Goal: Task Accomplishment & Management: Complete application form

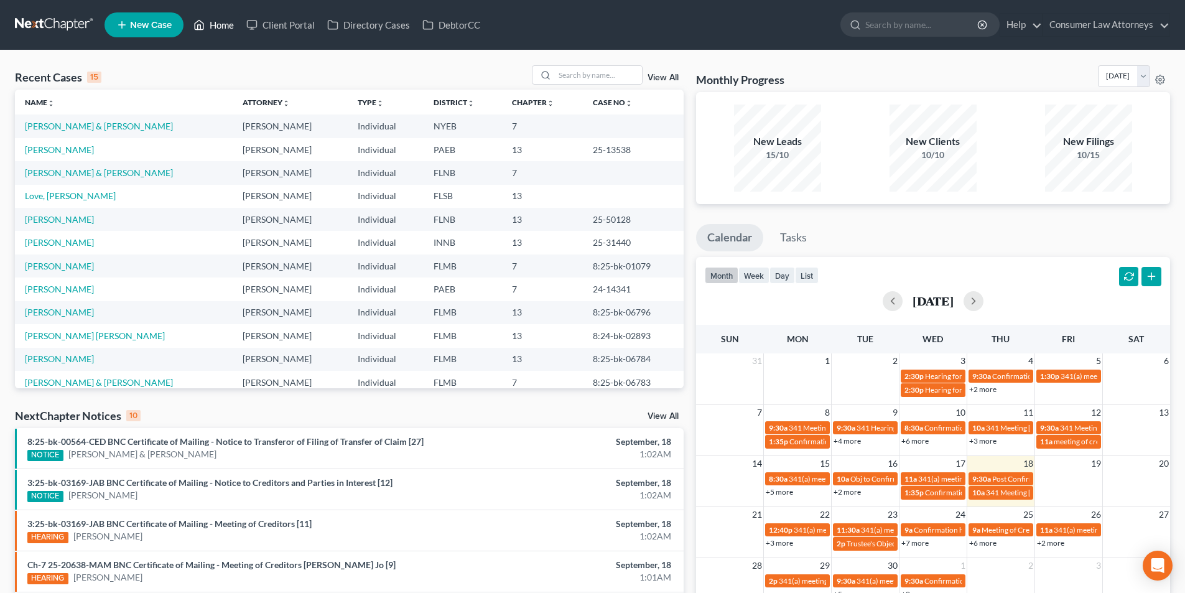
click at [227, 32] on link "Home" at bounding box center [213, 25] width 53 height 22
click at [583, 84] on input "search" at bounding box center [598, 75] width 87 height 18
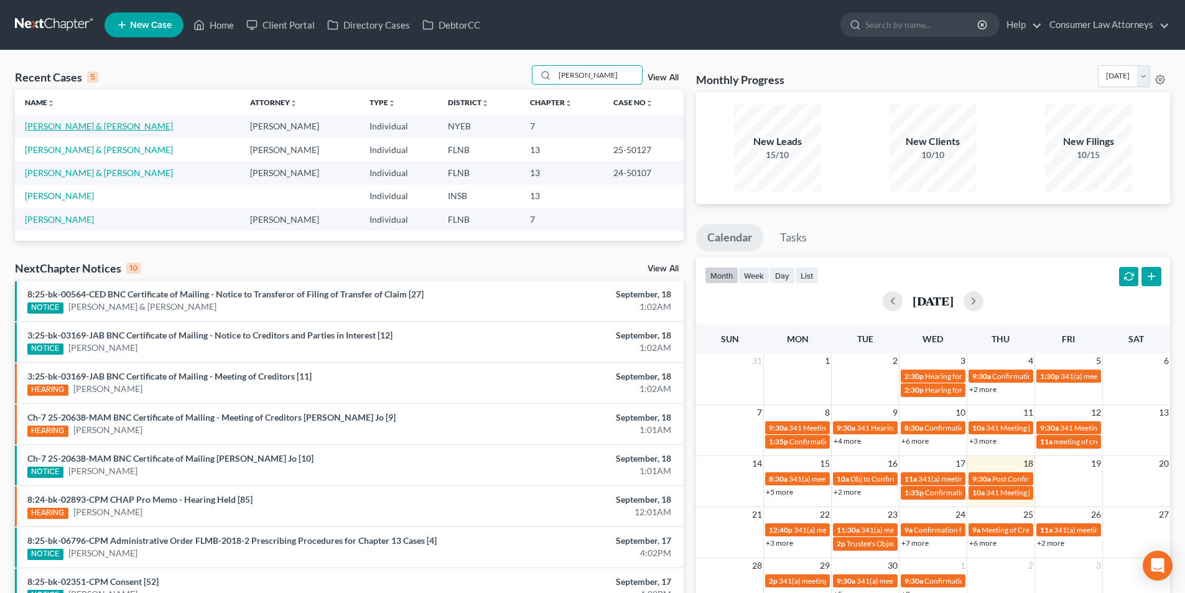
type input "[PERSON_NAME]"
click at [133, 126] on link "[PERSON_NAME] & [PERSON_NAME]" at bounding box center [99, 126] width 148 height 11
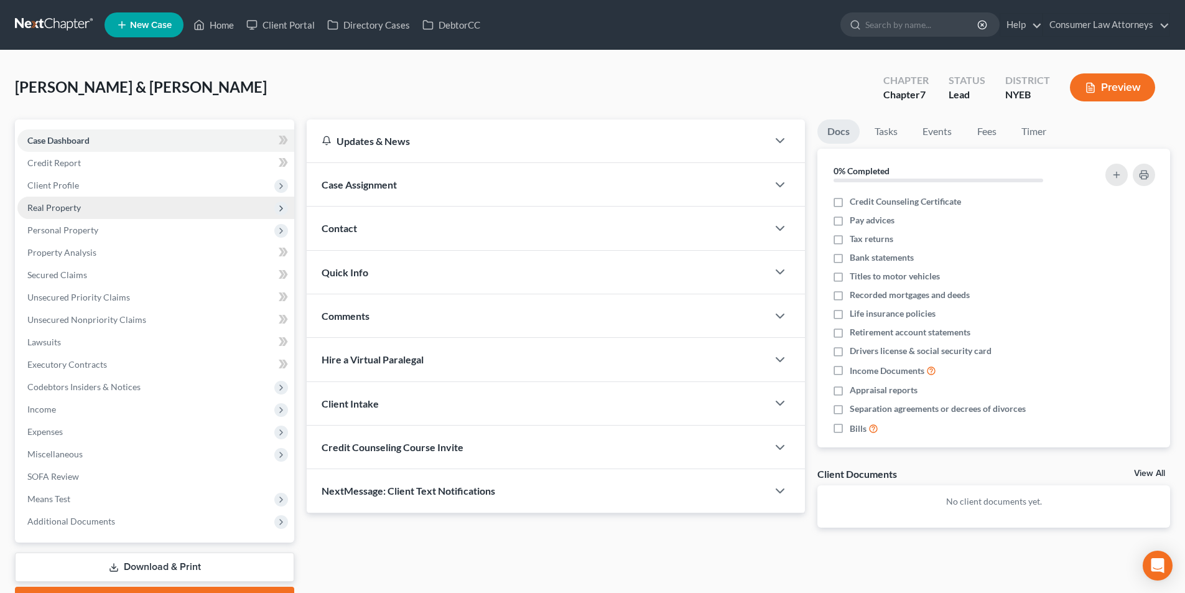
click at [62, 206] on span "Real Property" at bounding box center [53, 207] width 53 height 11
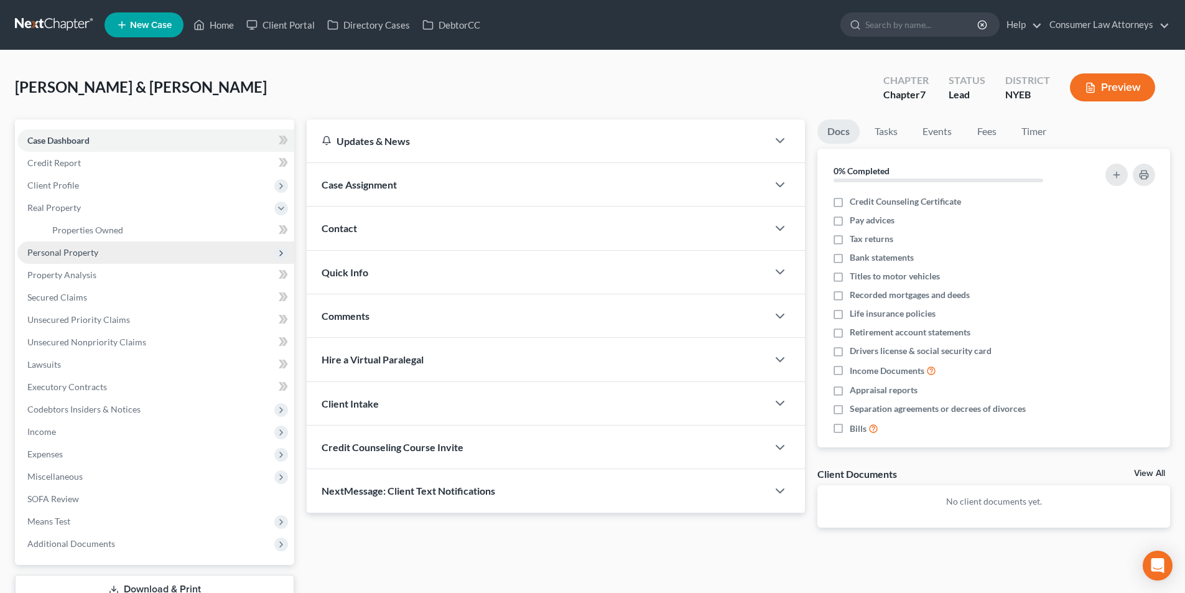
click at [84, 251] on span "Personal Property" at bounding box center [62, 252] width 71 height 11
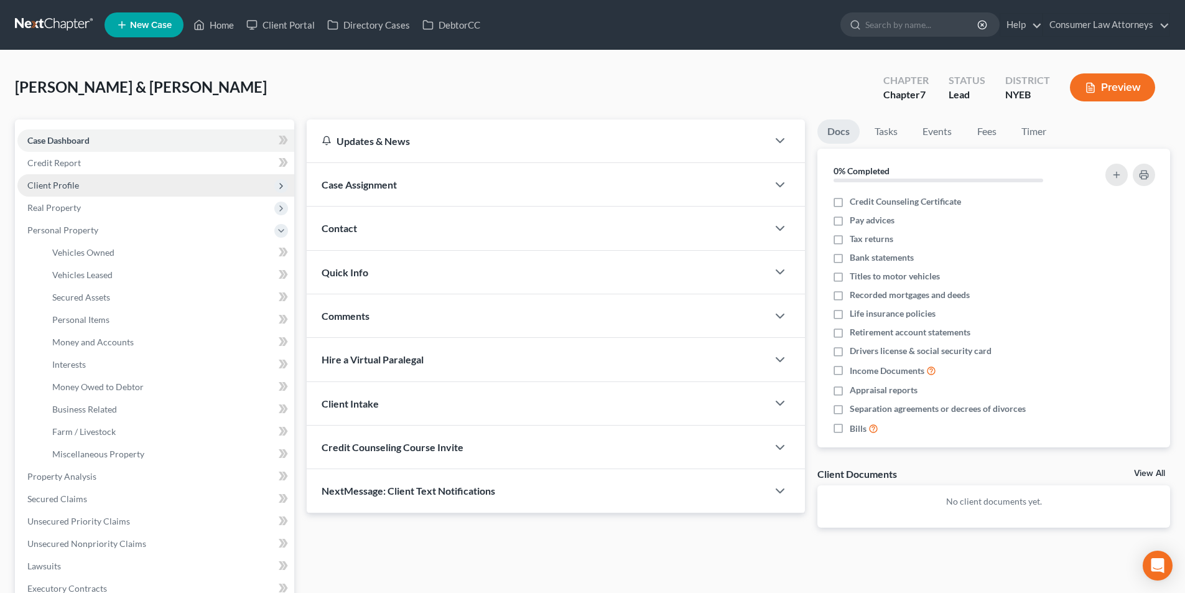
click at [66, 186] on span "Client Profile" at bounding box center [53, 185] width 52 height 11
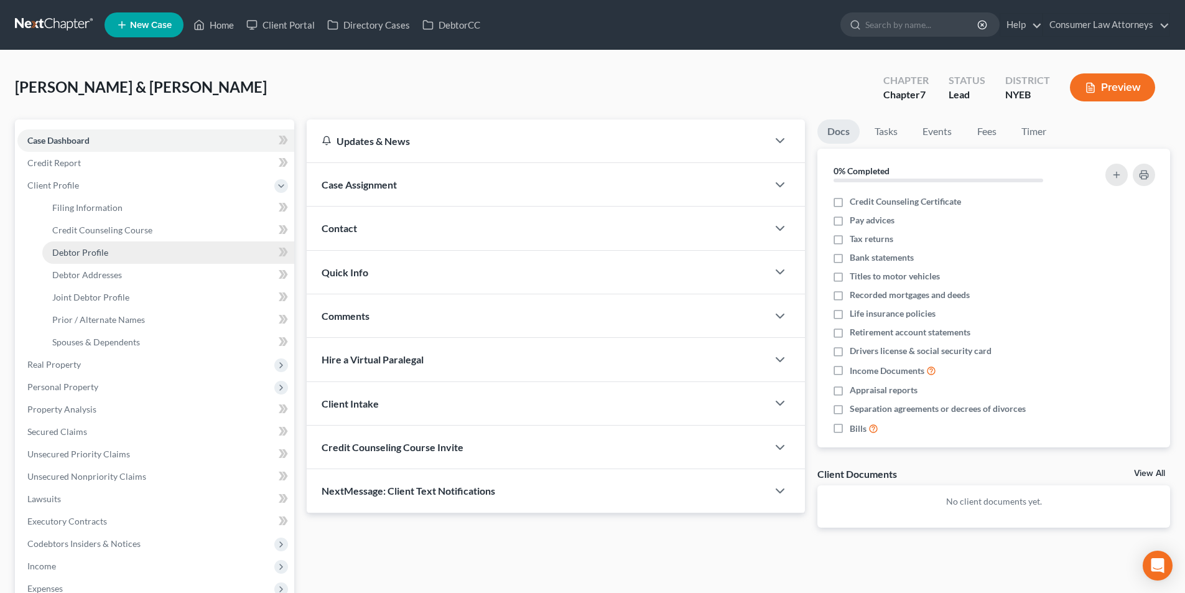
click at [99, 252] on span "Debtor Profile" at bounding box center [80, 252] width 56 height 11
select select "1"
select select "2"
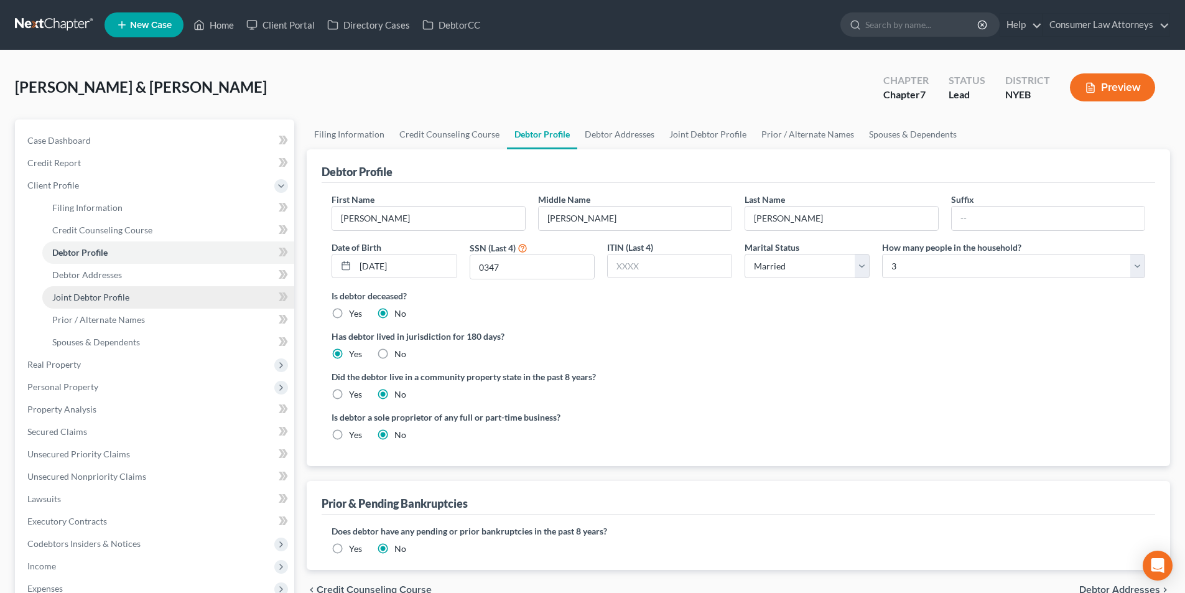
click at [101, 295] on span "Joint Debtor Profile" at bounding box center [90, 297] width 77 height 11
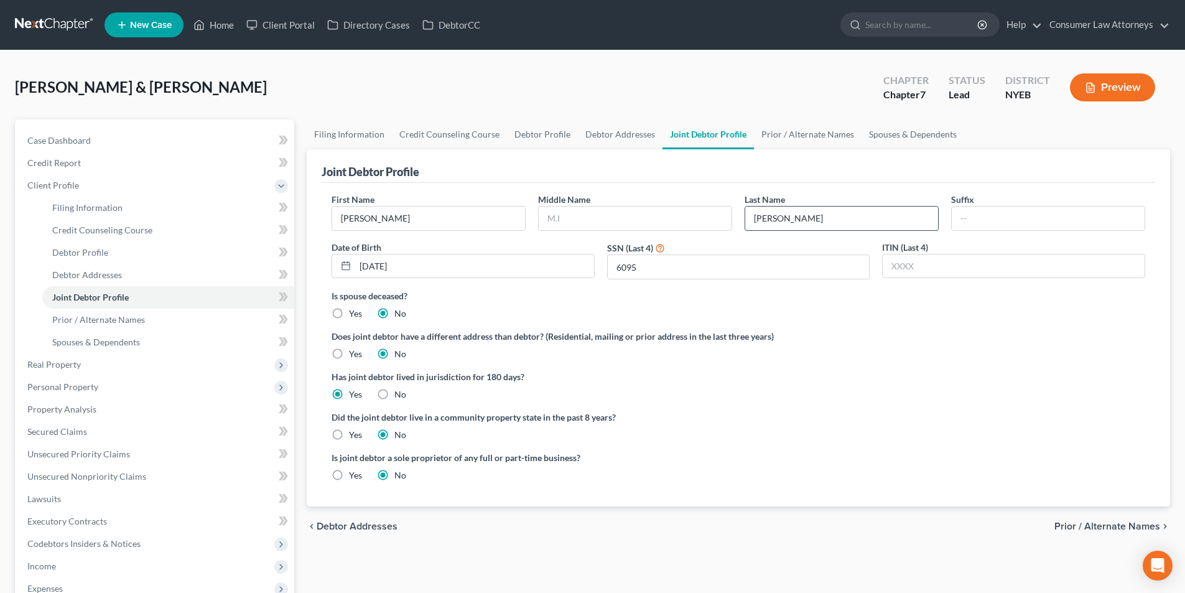
click at [779, 220] on input "[PERSON_NAME]" at bounding box center [841, 218] width 193 height 24
type input "[PERSON_NAME]"
click at [83, 158] on link "Credit Report" at bounding box center [155, 163] width 277 height 22
